Goal: Information Seeking & Learning: Compare options

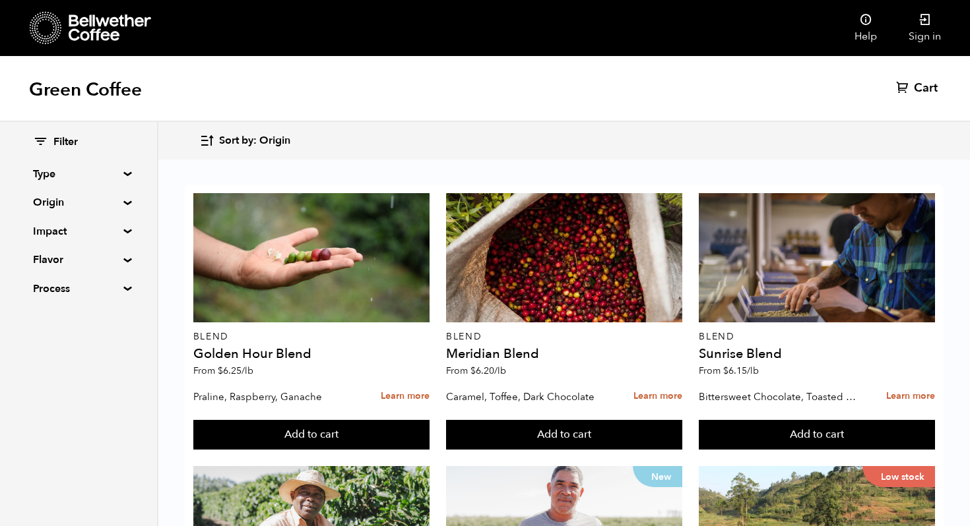
scroll to position [1333, 0]
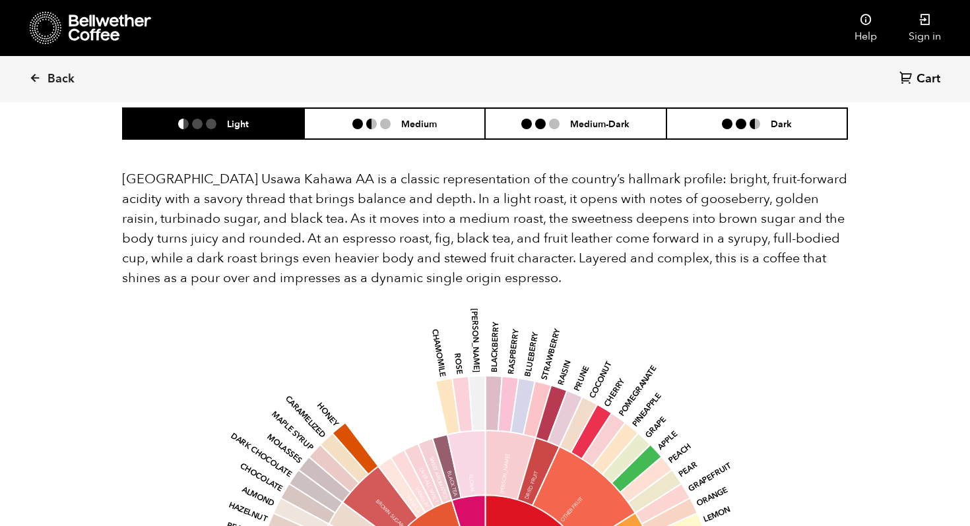
scroll to position [866, 0]
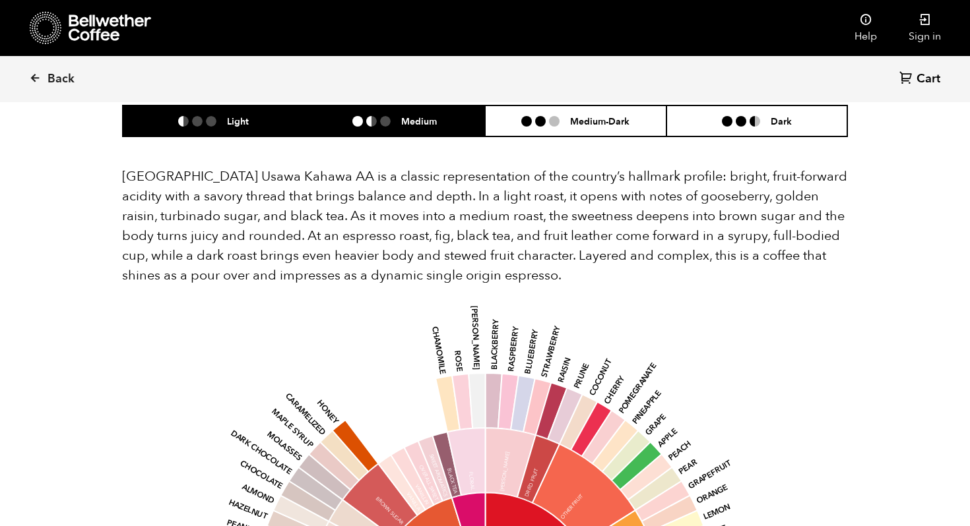
click at [397, 116] on ul at bounding box center [376, 121] width 49 height 11
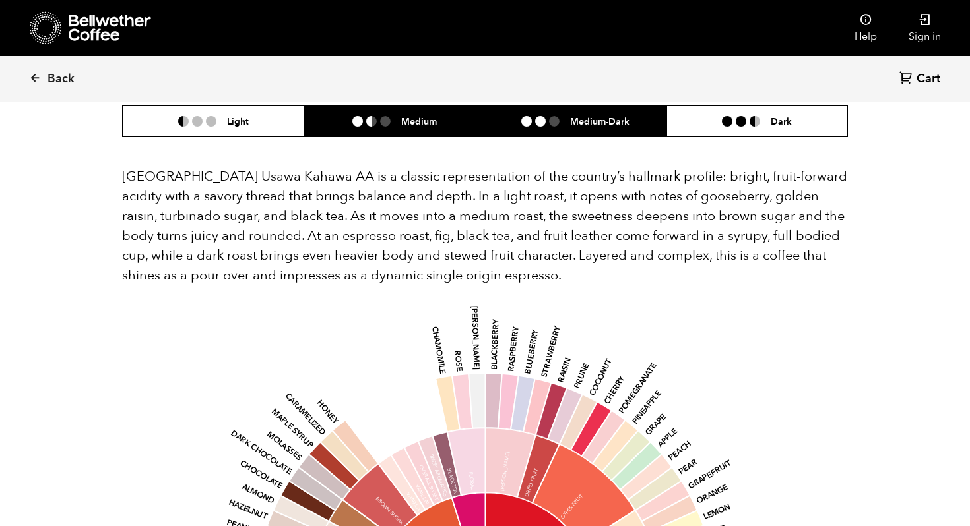
click at [573, 117] on li "Medium-Dark" at bounding box center [575, 121] width 181 height 31
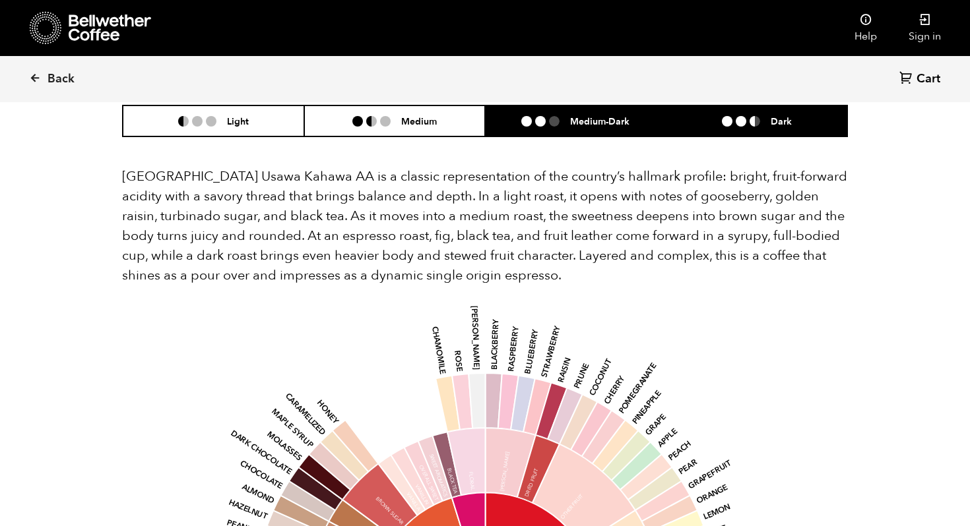
click at [744, 116] on li at bounding box center [741, 121] width 11 height 11
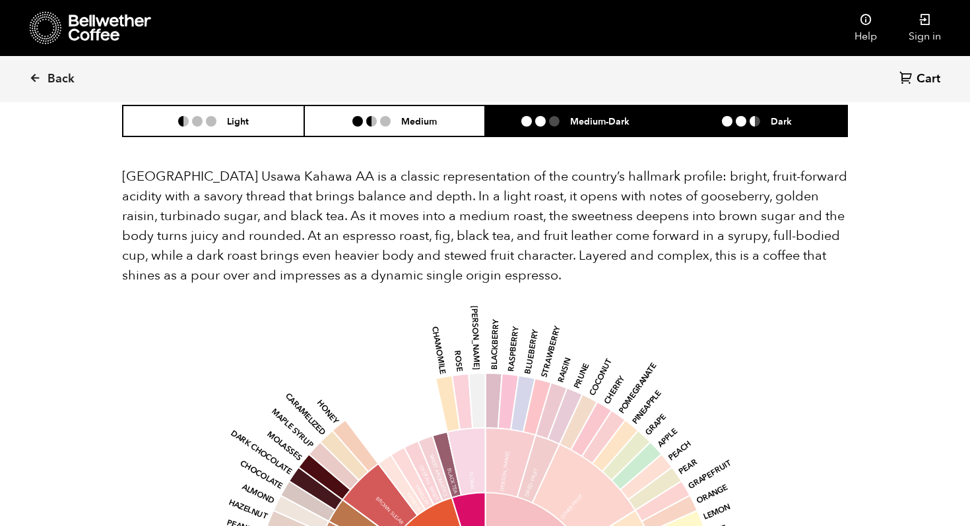
click at [578, 116] on li "Medium-Dark" at bounding box center [575, 121] width 181 height 31
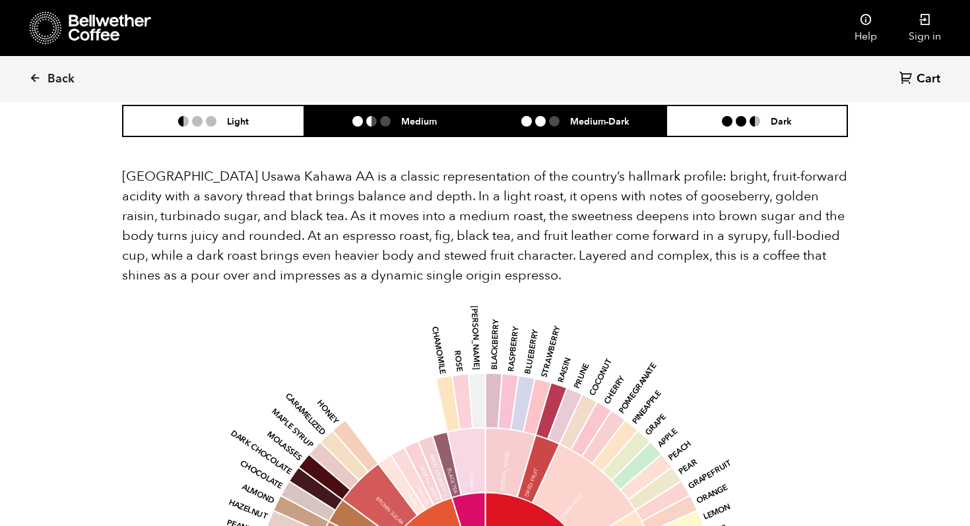
click at [429, 112] on li "Medium" at bounding box center [394, 121] width 181 height 31
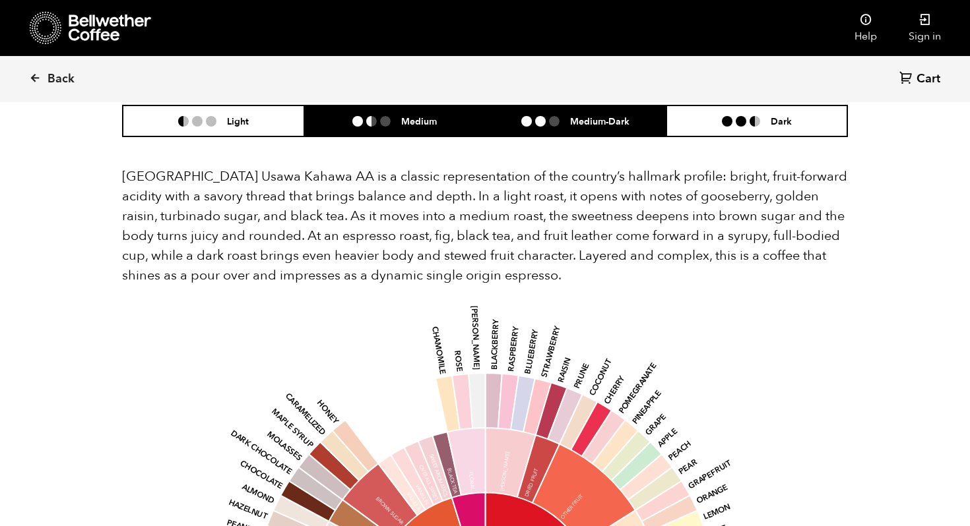
click at [523, 114] on li "Medium-Dark" at bounding box center [575, 121] width 181 height 31
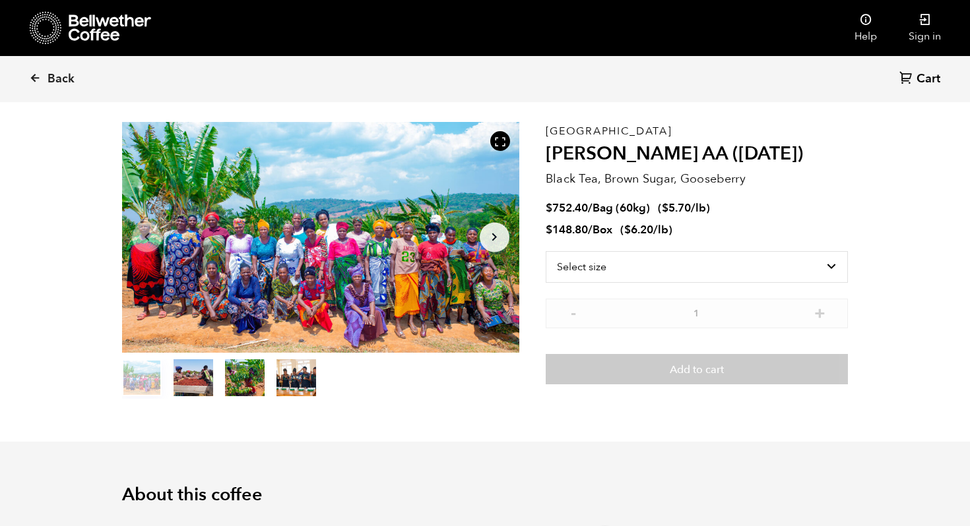
scroll to position [0, 0]
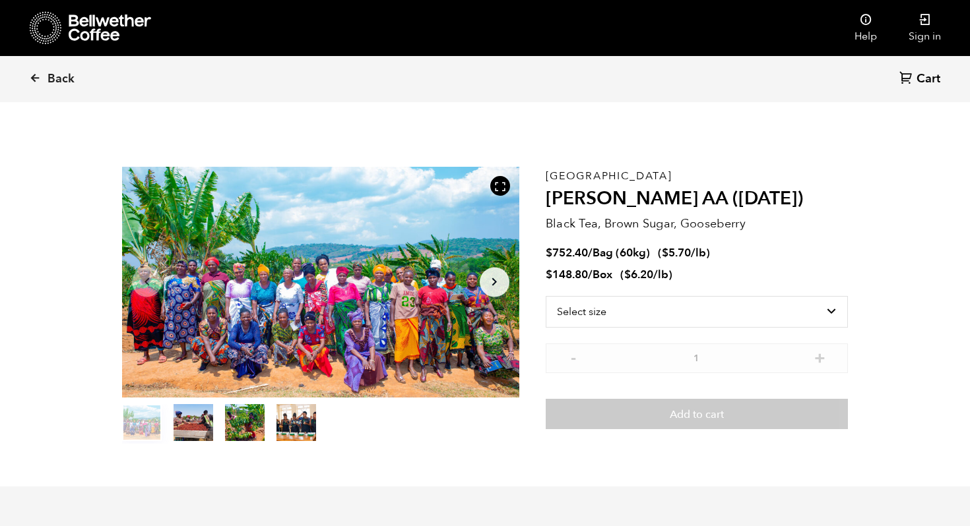
click at [237, 428] on button "item 2" at bounding box center [245, 425] width 40 height 37
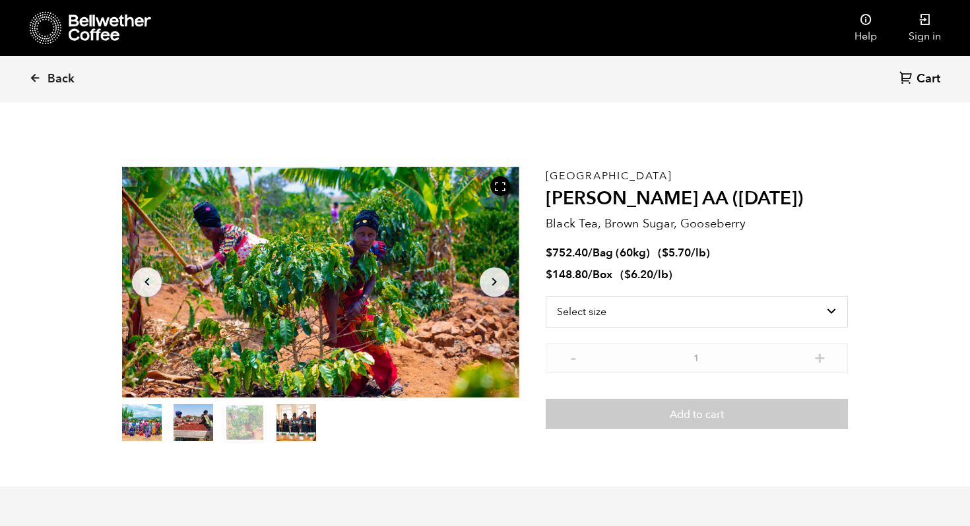
click at [195, 431] on button "item 1" at bounding box center [194, 425] width 40 height 37
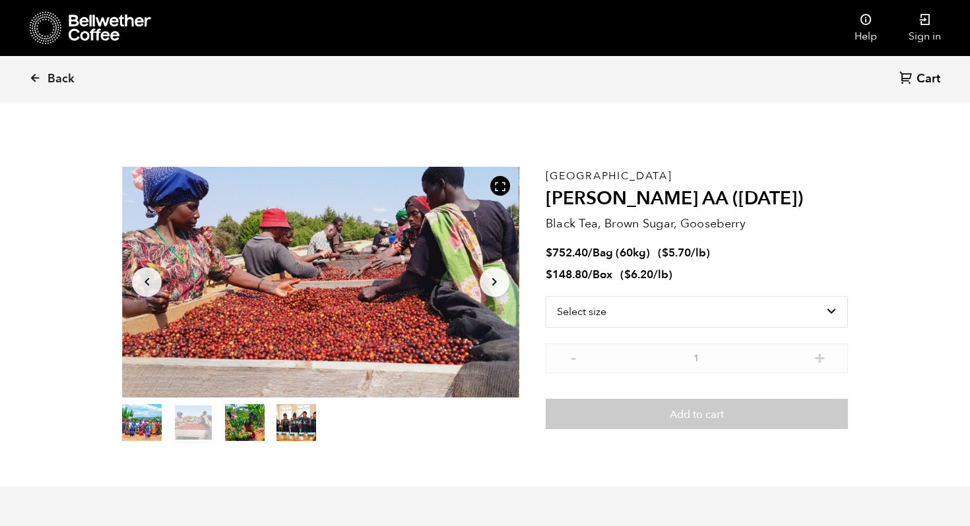
click at [302, 429] on button "item 3" at bounding box center [296, 425] width 40 height 37
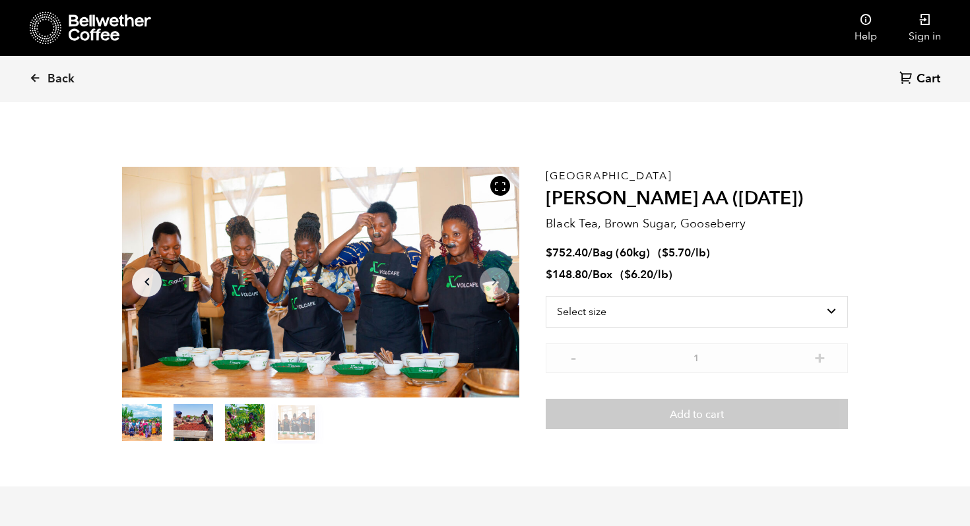
click at [194, 420] on button "item 1" at bounding box center [194, 425] width 40 height 37
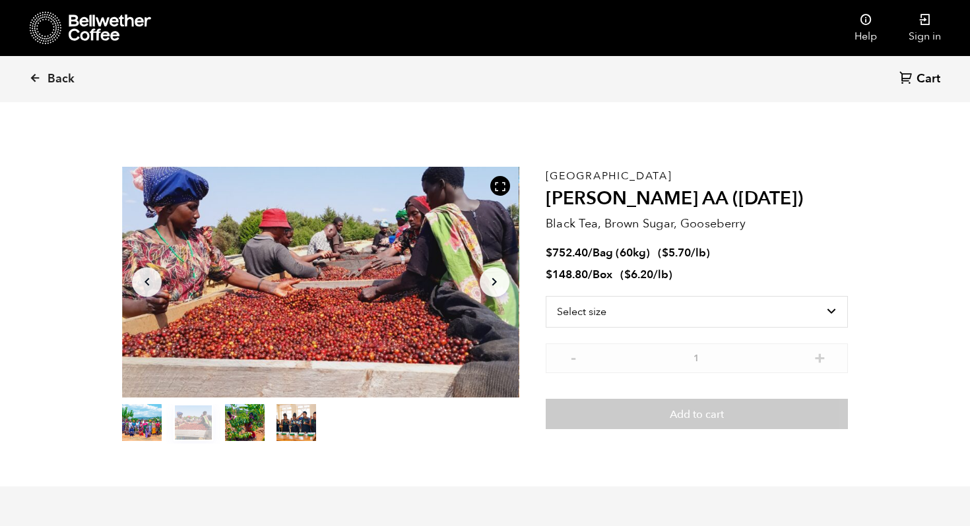
click at [146, 428] on button "item 0" at bounding box center [142, 425] width 40 height 37
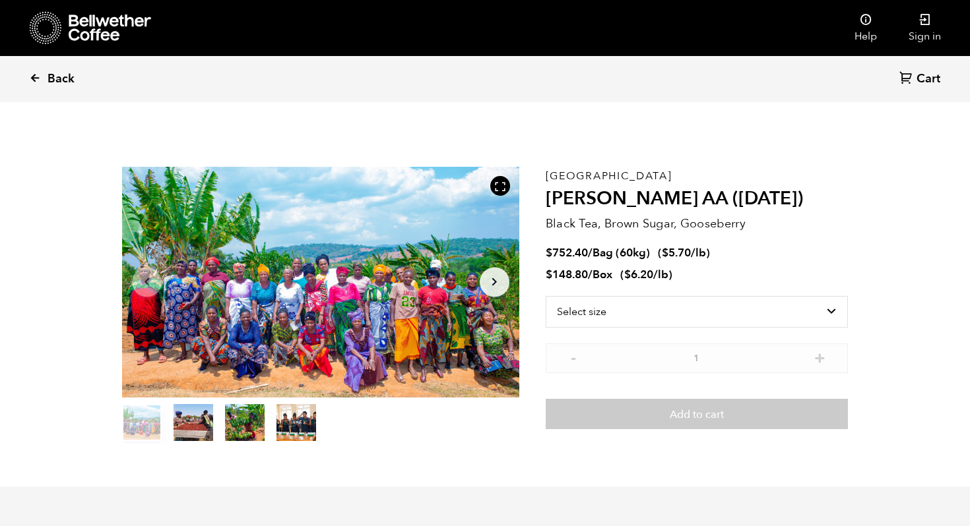
click at [55, 81] on span "Back" at bounding box center [61, 79] width 27 height 16
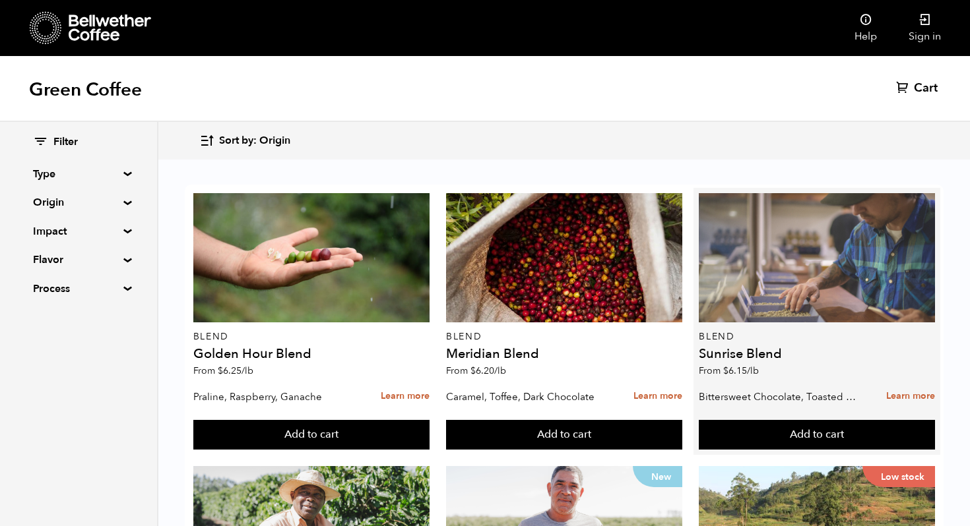
scroll to position [554, 0]
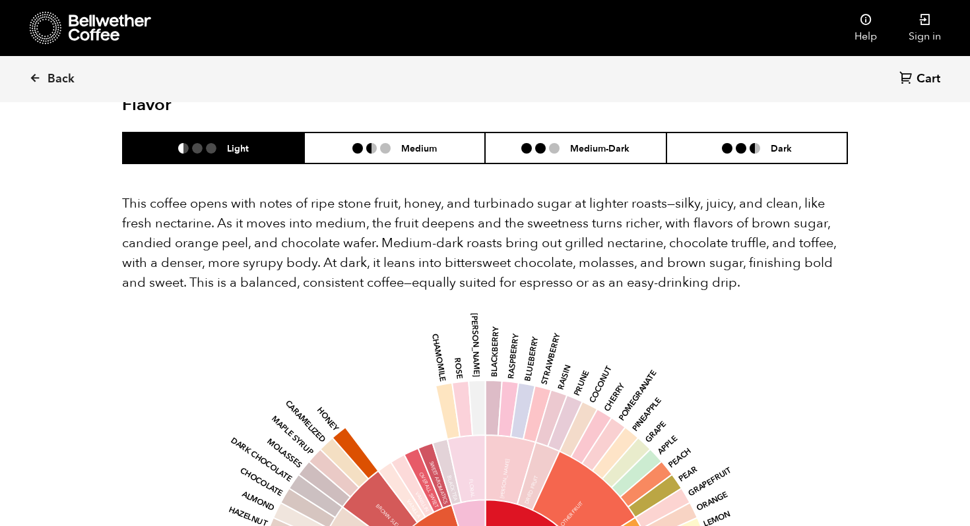
scroll to position [834, 0]
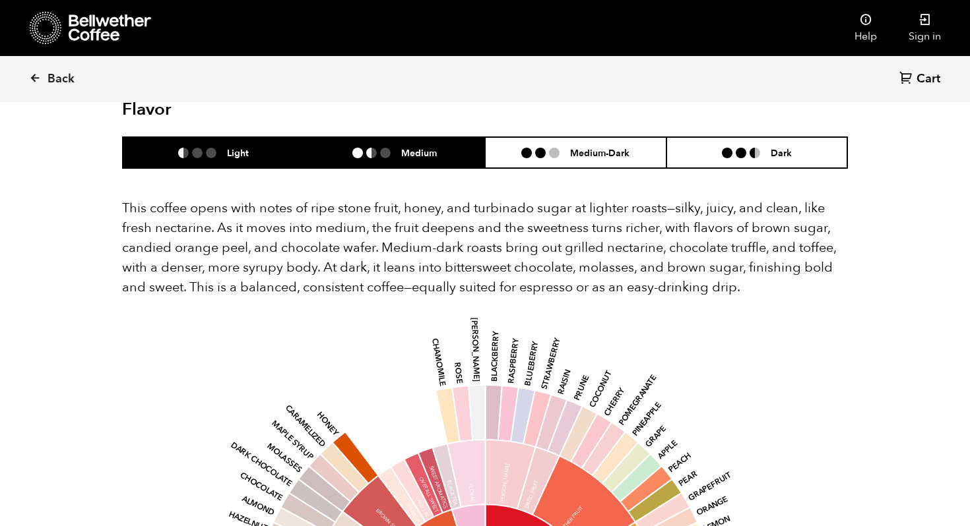
click at [420, 147] on h6 "Medium" at bounding box center [419, 152] width 36 height 11
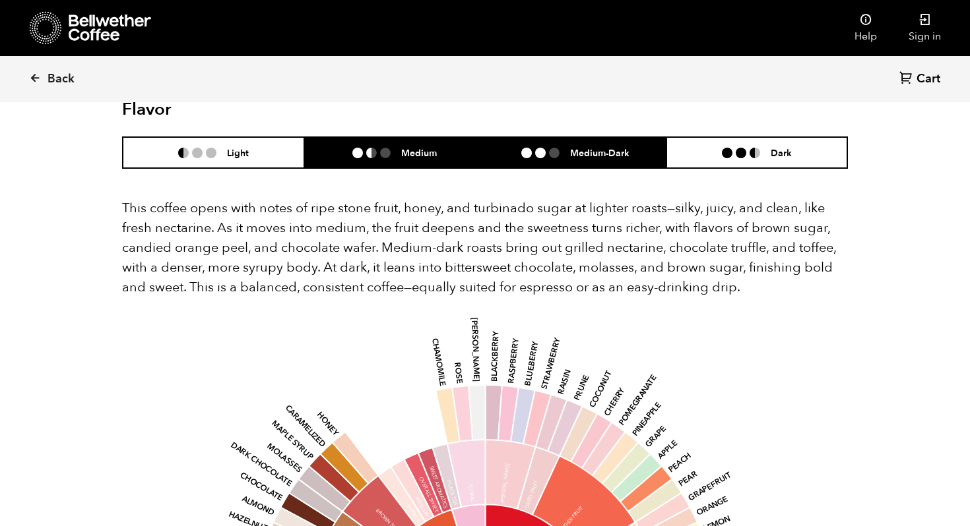
click at [553, 137] on li "Medium-Dark" at bounding box center [575, 152] width 181 height 31
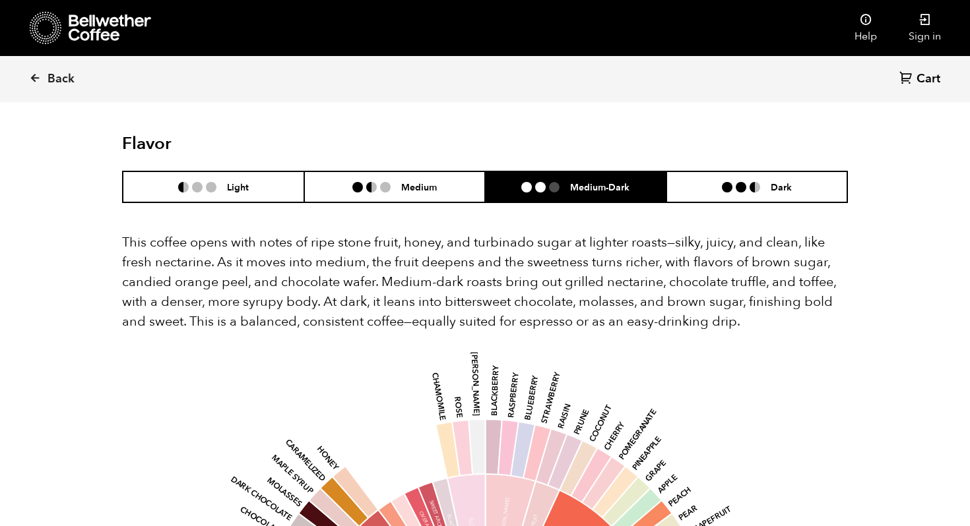
scroll to position [784, 0]
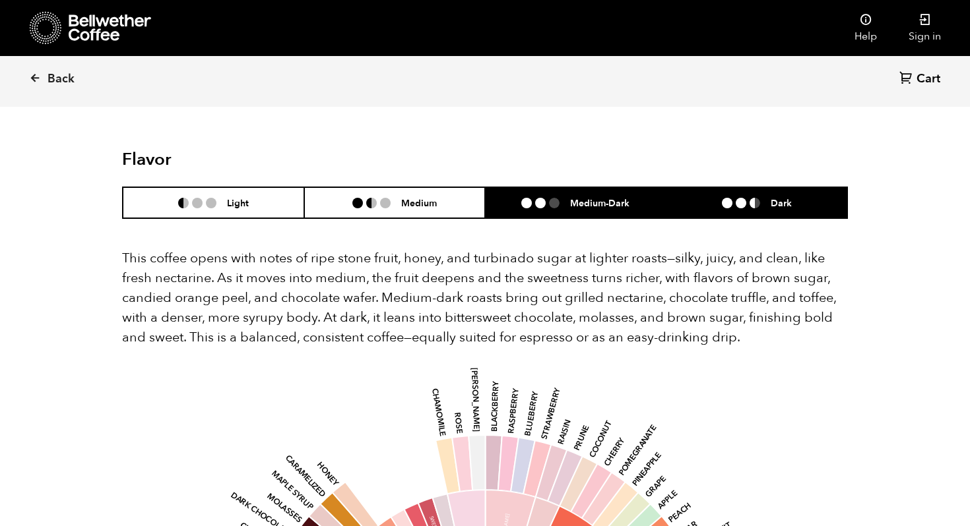
click at [712, 187] on li "Dark" at bounding box center [756, 202] width 181 height 31
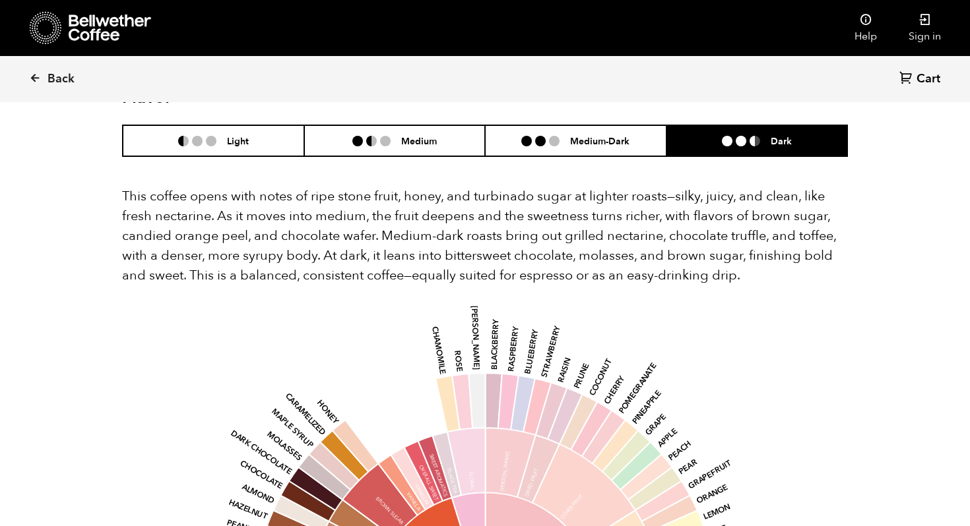
scroll to position [800, 0]
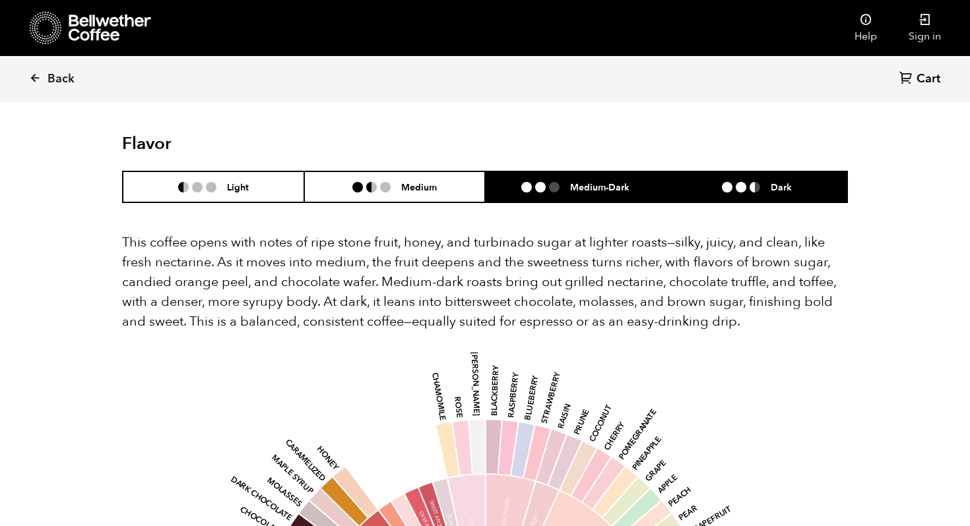
click at [561, 172] on li "Medium-Dark" at bounding box center [575, 187] width 181 height 31
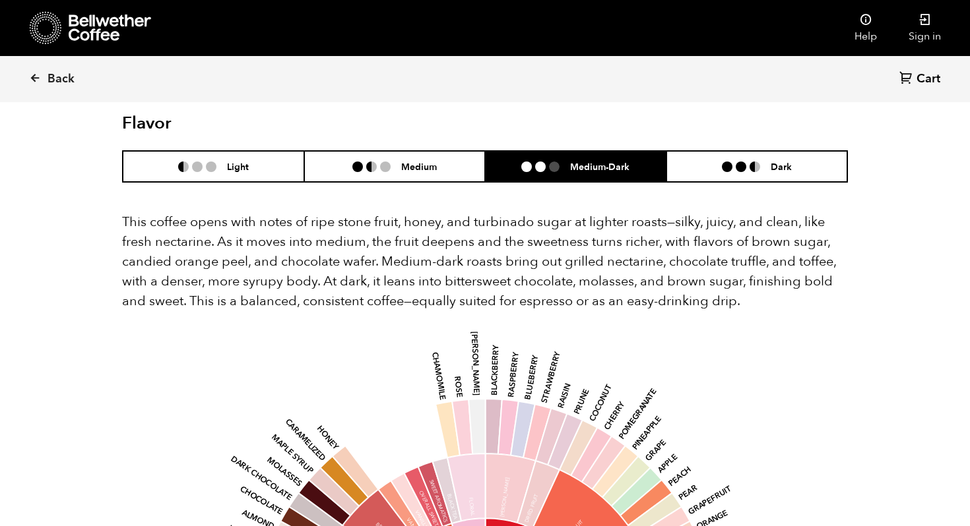
scroll to position [816, 0]
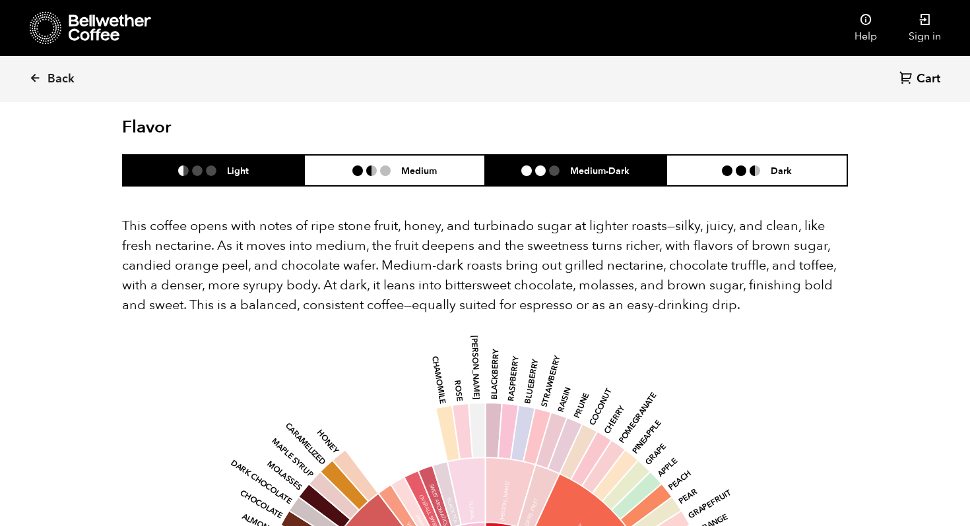
click at [224, 155] on li "Light" at bounding box center [213, 170] width 181 height 31
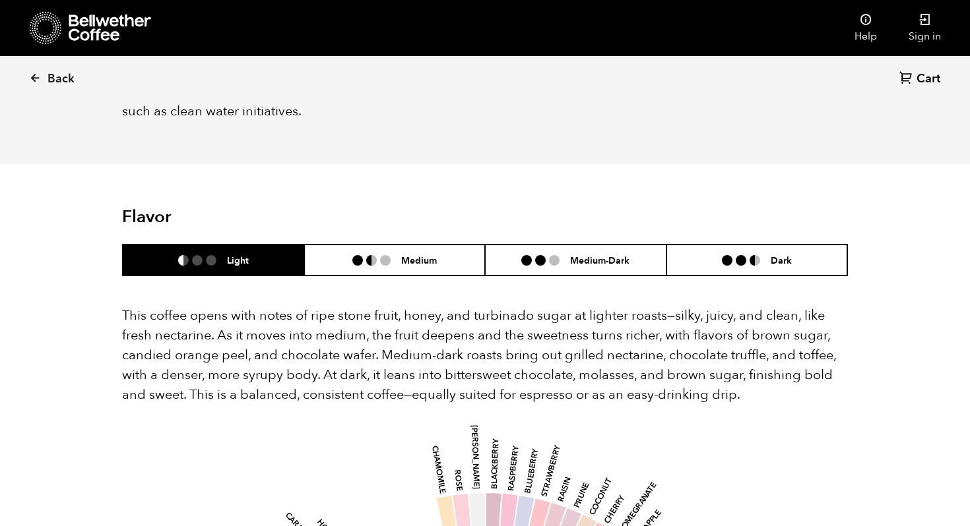
scroll to position [724, 0]
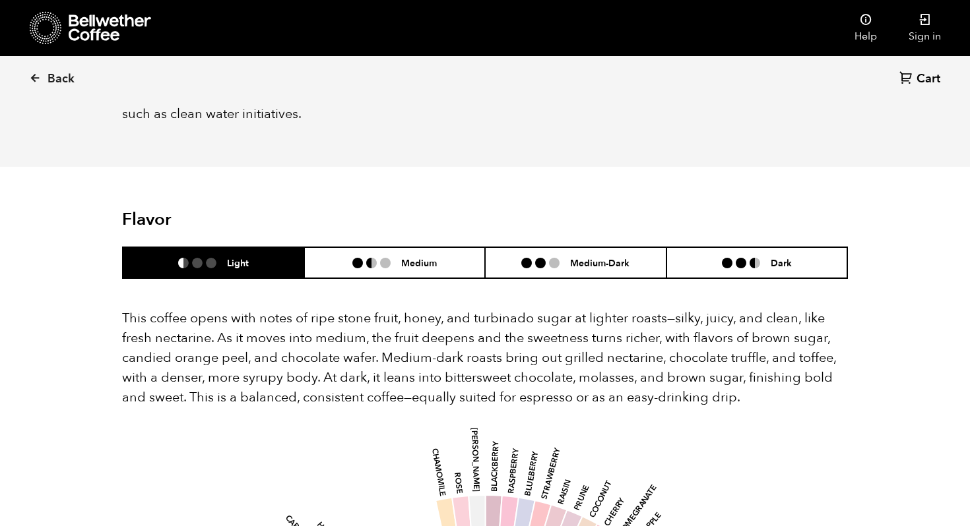
click at [331, 309] on p "This coffee opens with notes of ripe stone fruit, honey, and turbinado sugar at…" at bounding box center [485, 358] width 726 height 99
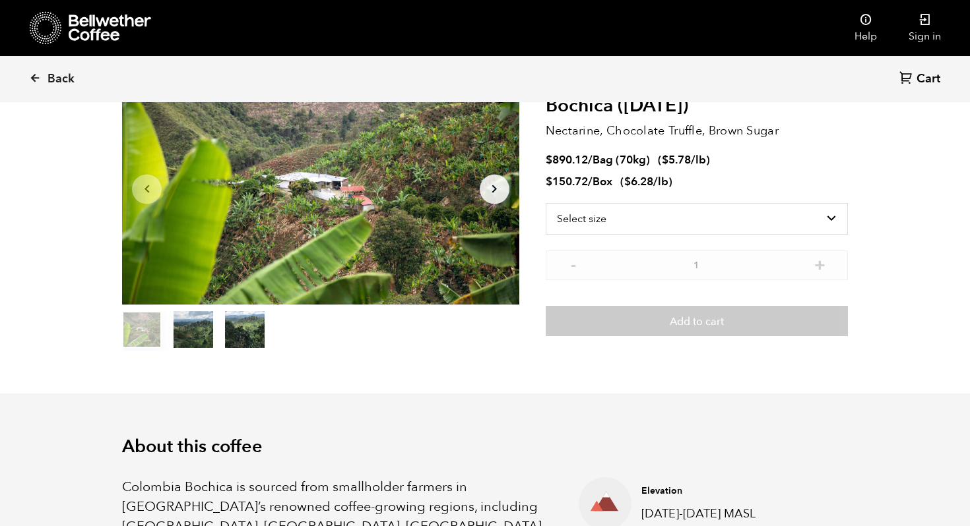
scroll to position [92, 0]
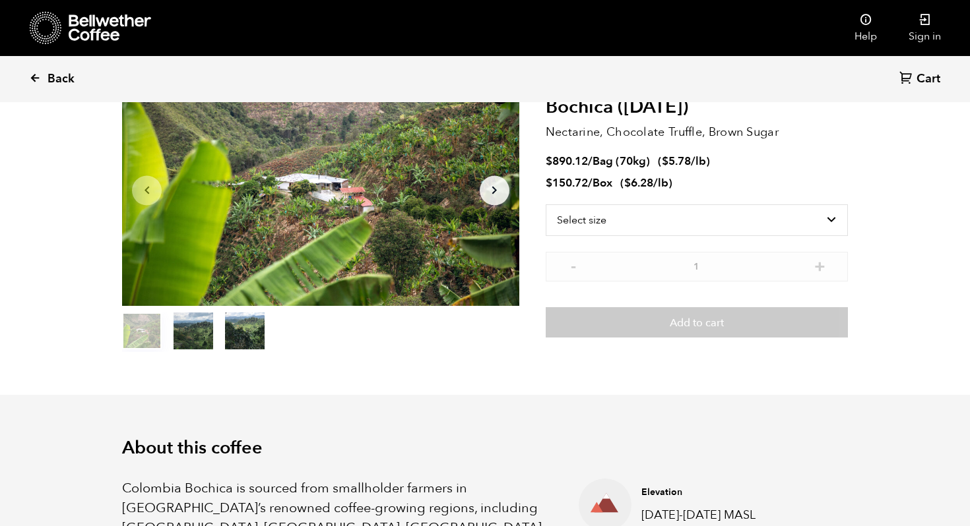
click at [32, 76] on icon at bounding box center [35, 78] width 12 height 12
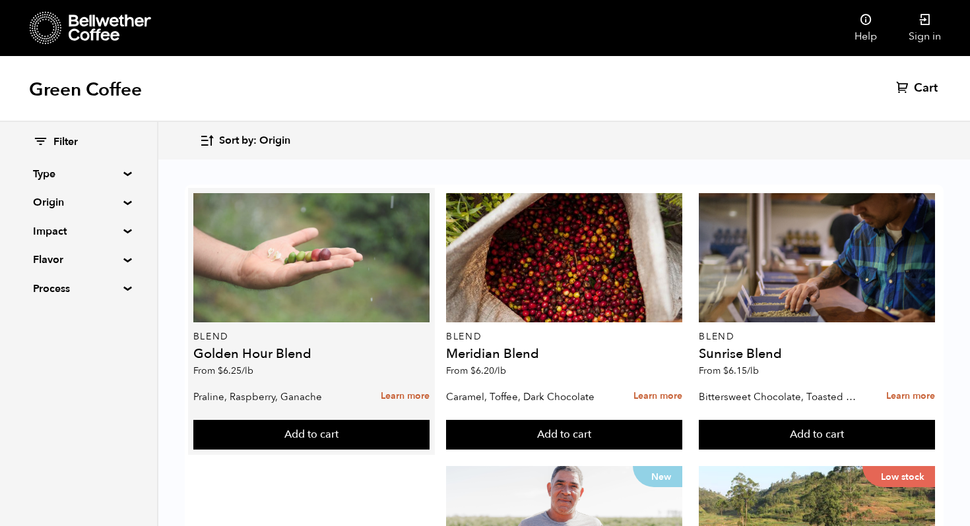
scroll to position [1333, 0]
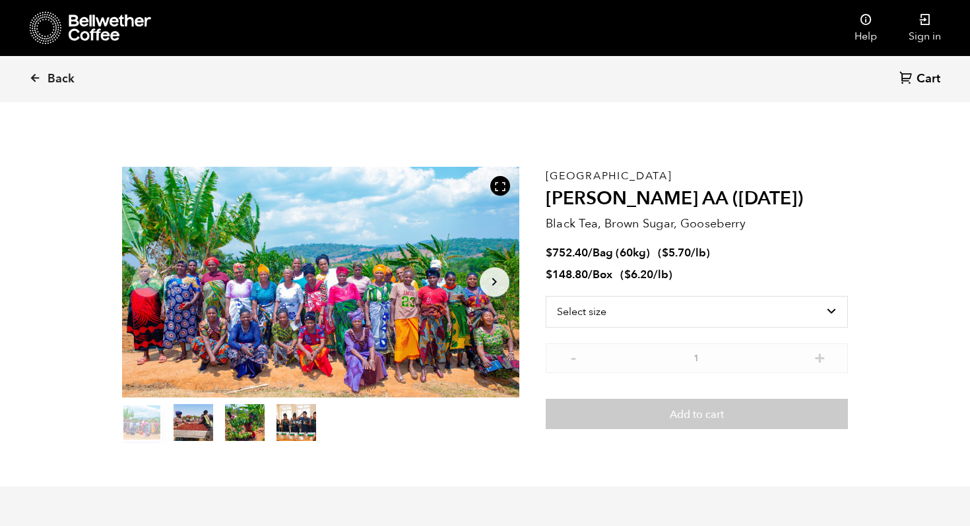
scroll to position [574, 703]
click at [49, 80] on span "Back" at bounding box center [61, 79] width 27 height 16
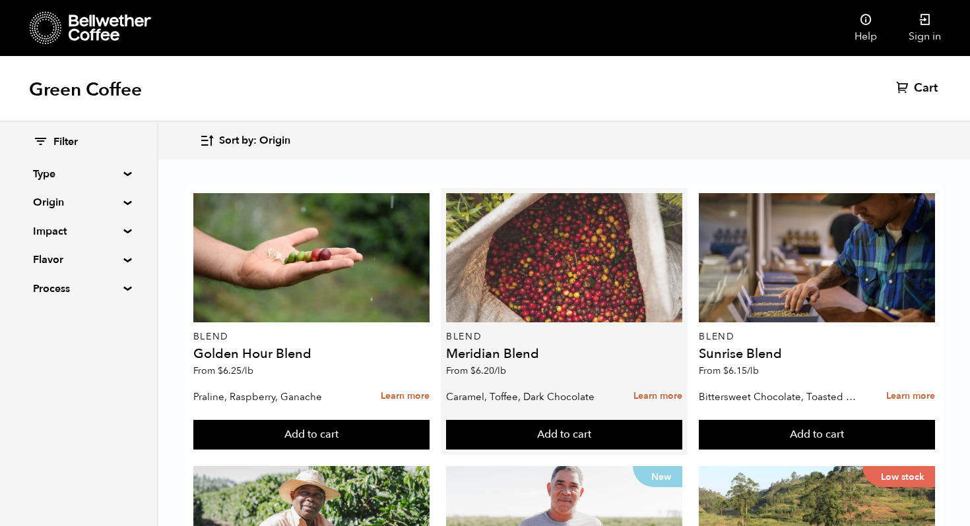
scroll to position [875, 0]
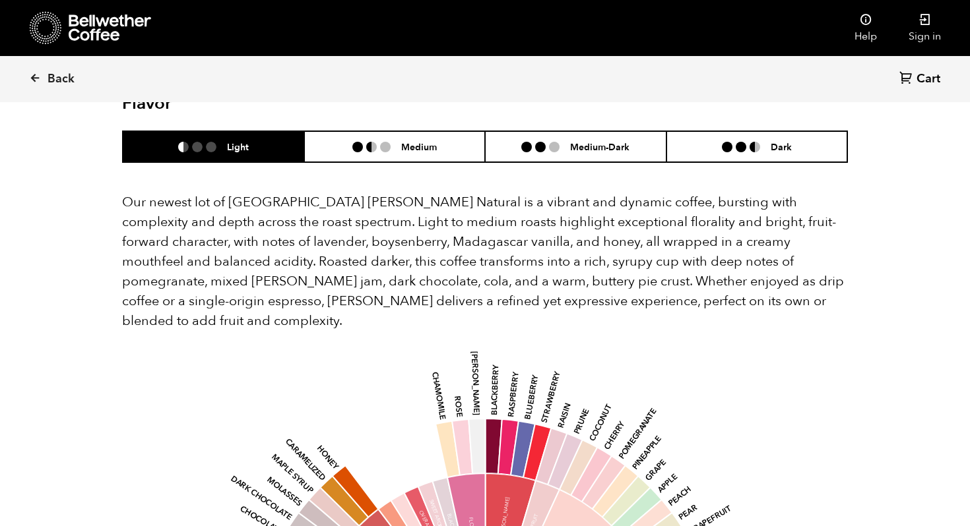
scroll to position [1091, 0]
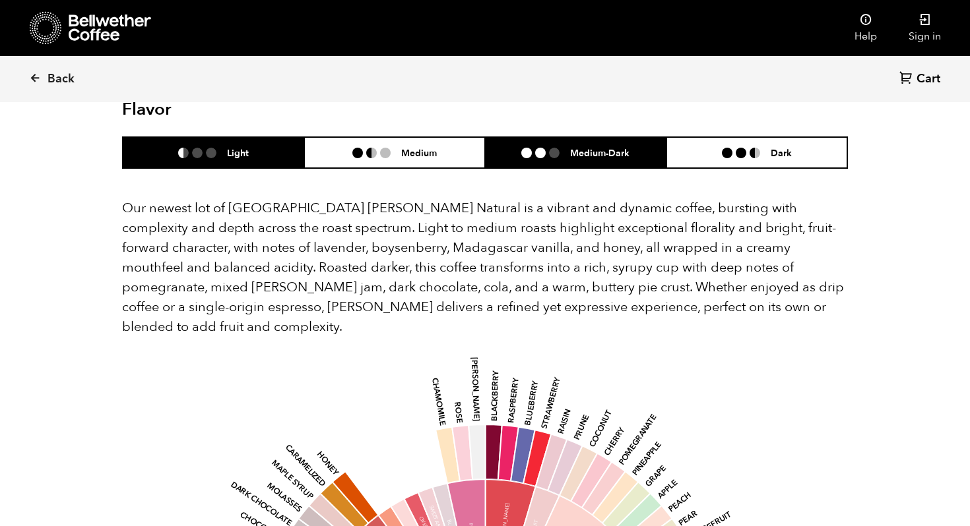
click at [594, 147] on h6 "Medium-Dark" at bounding box center [599, 152] width 59 height 11
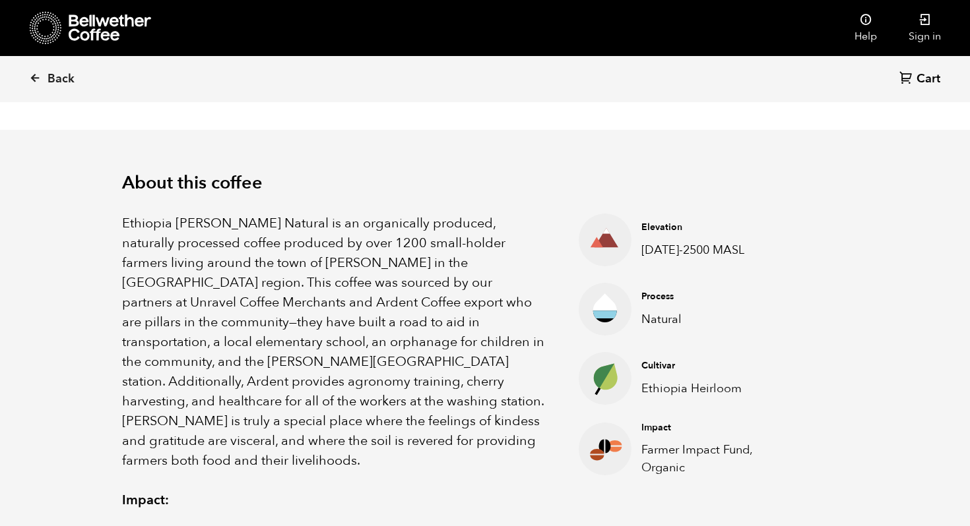
scroll to position [0, 0]
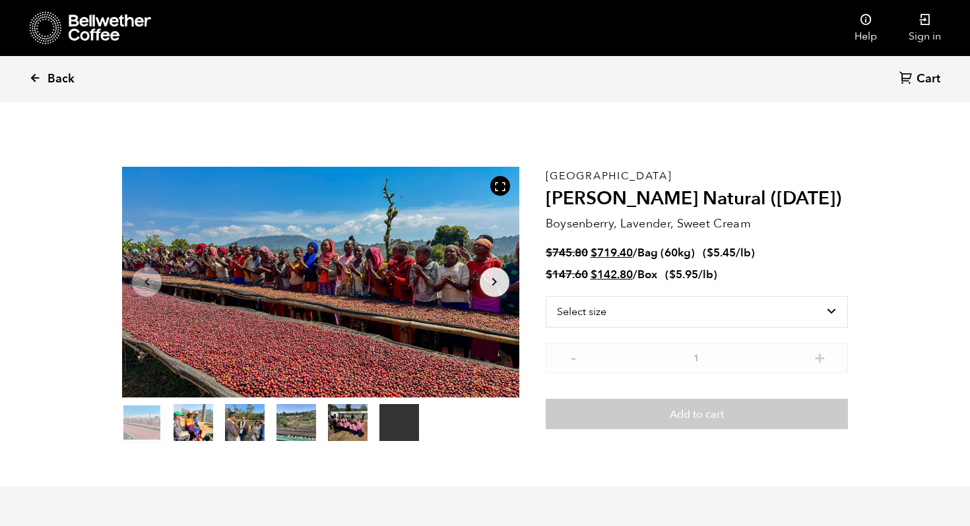
click at [42, 79] on link "Back" at bounding box center [70, 79] width 82 height 45
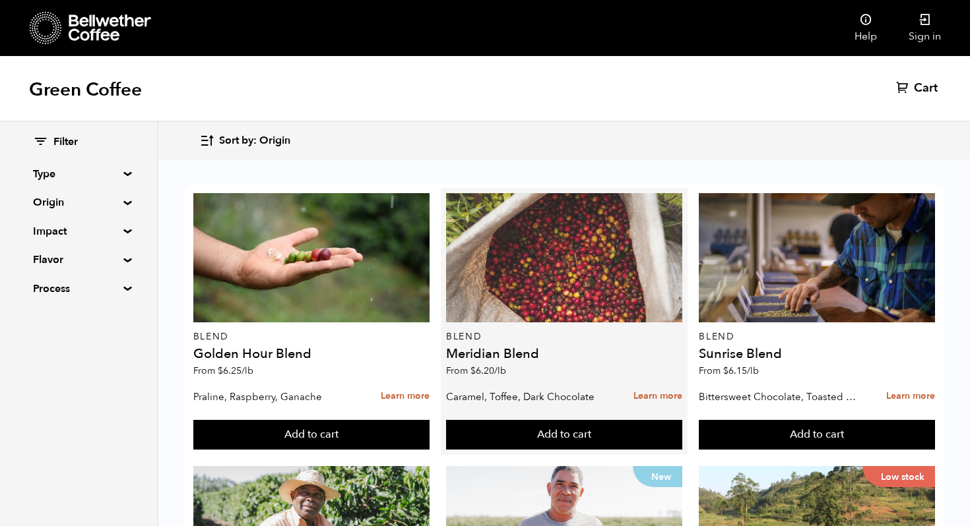
scroll to position [651, 0]
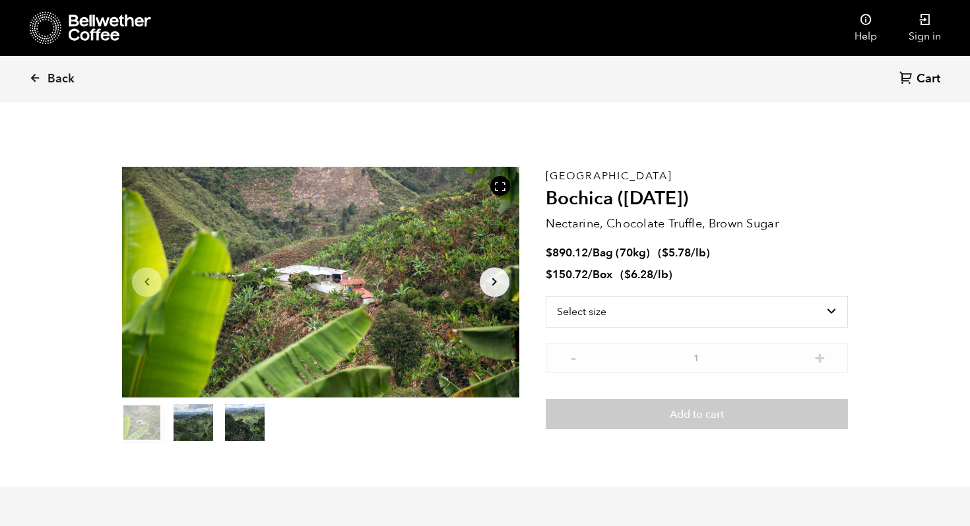
scroll to position [574, 703]
